Goal: Navigation & Orientation: Find specific page/section

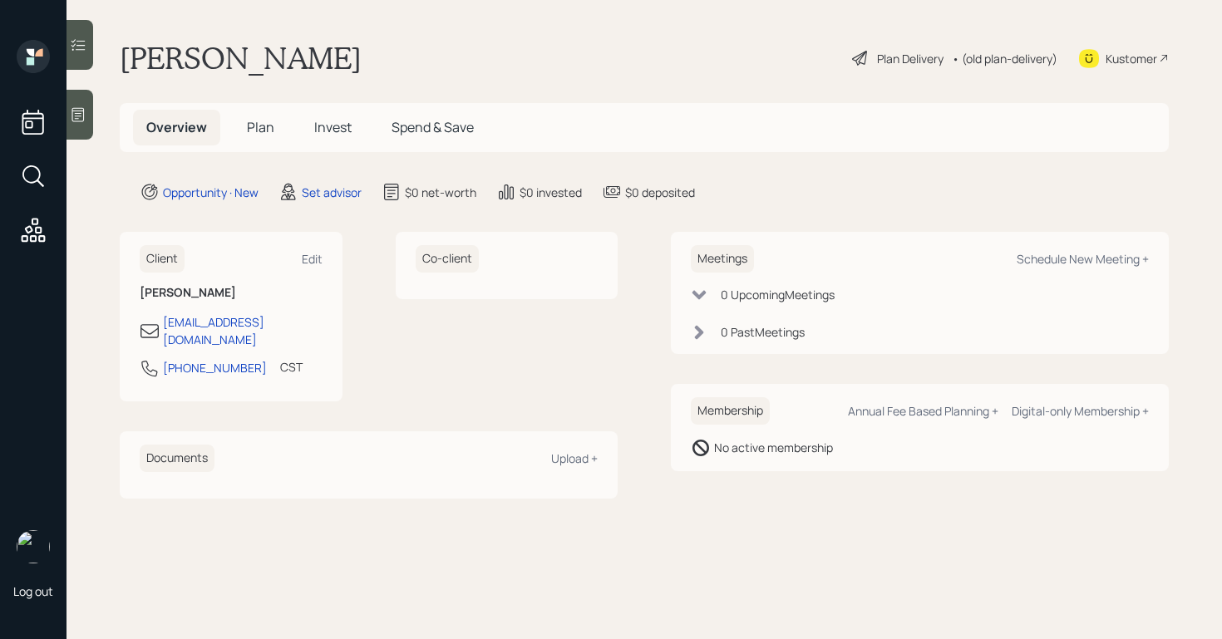
click at [73, 116] on icon at bounding box center [78, 114] width 17 height 17
